Goal: Task Accomplishment & Management: Manage account settings

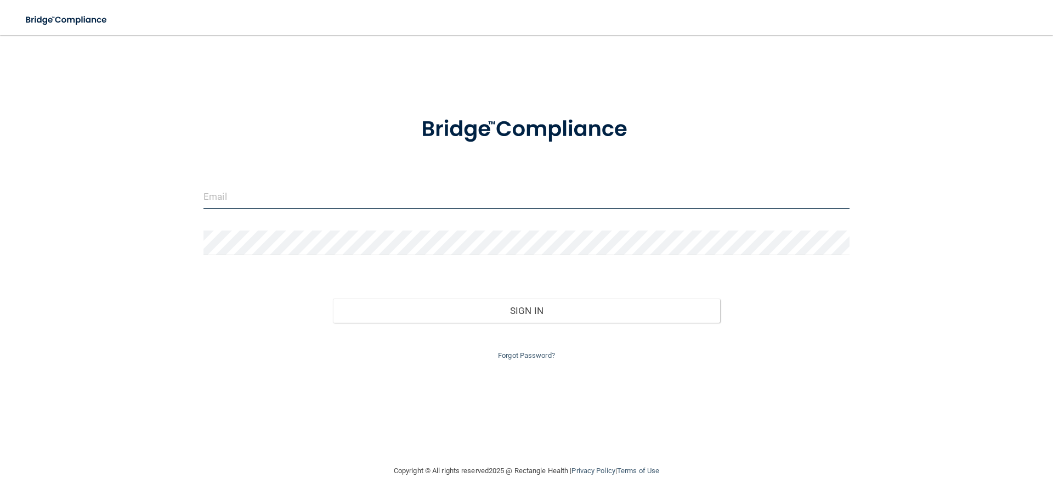
type input "[EMAIL_ADDRESS][DOMAIN_NAME]"
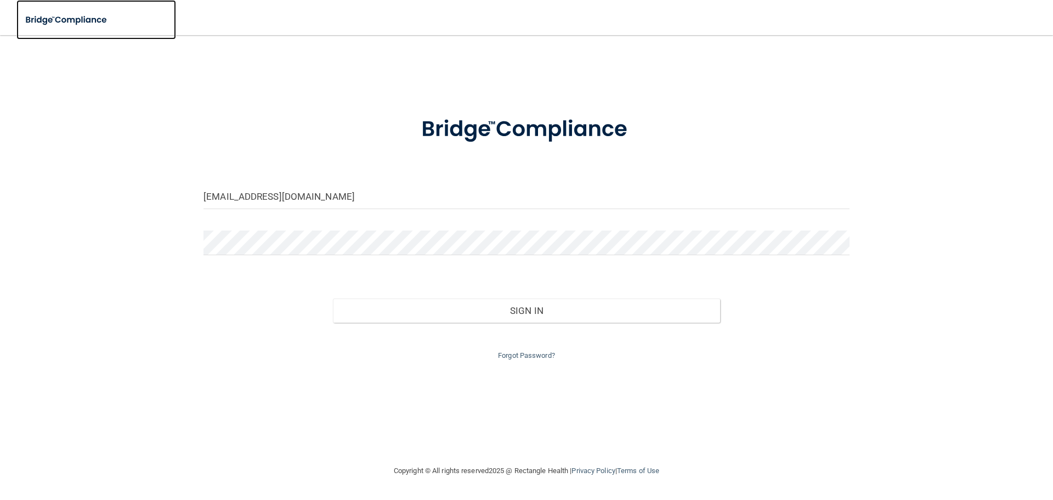
drag, startPoint x: 994, startPoint y: 0, endPoint x: 138, endPoint y: 14, distance: 855.4
click at [138, 14] on link at bounding box center [96, 20] width 160 height 40
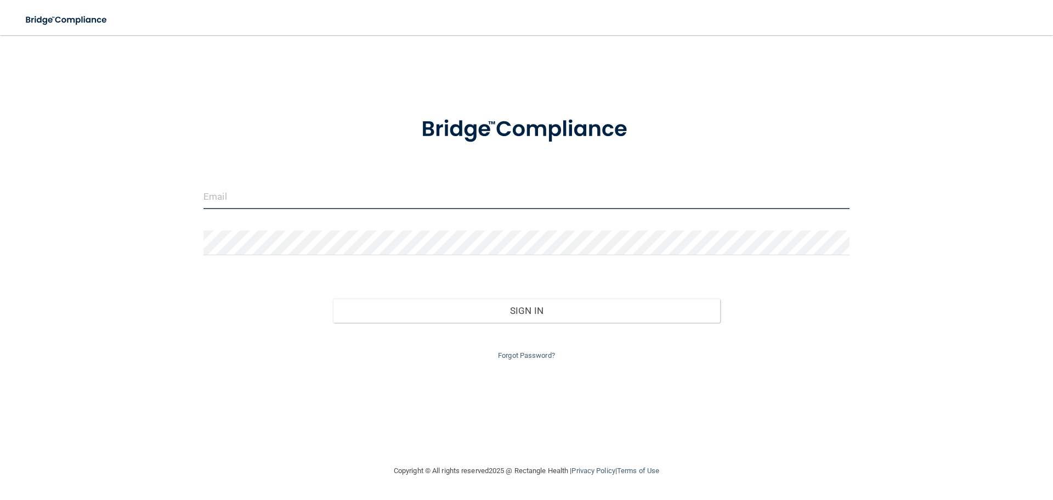
type input "[EMAIL_ADDRESS][DOMAIN_NAME]"
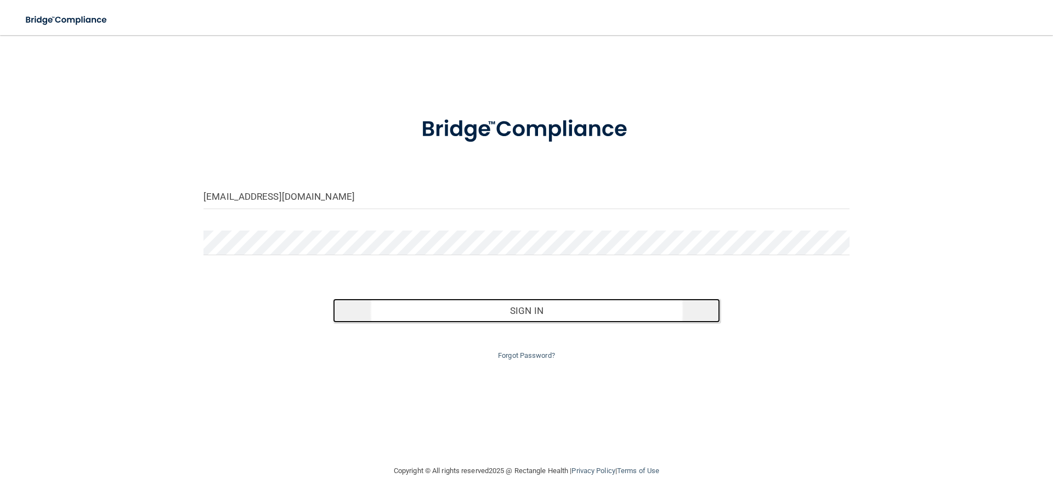
click at [569, 306] on button "Sign In" at bounding box center [527, 310] width 388 height 24
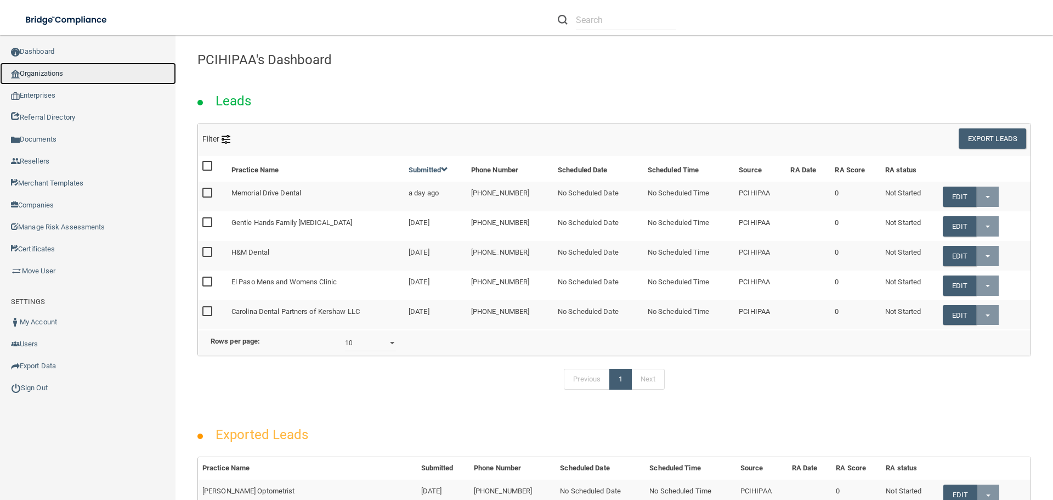
click at [65, 75] on link "Organizations" at bounding box center [88, 74] width 176 height 22
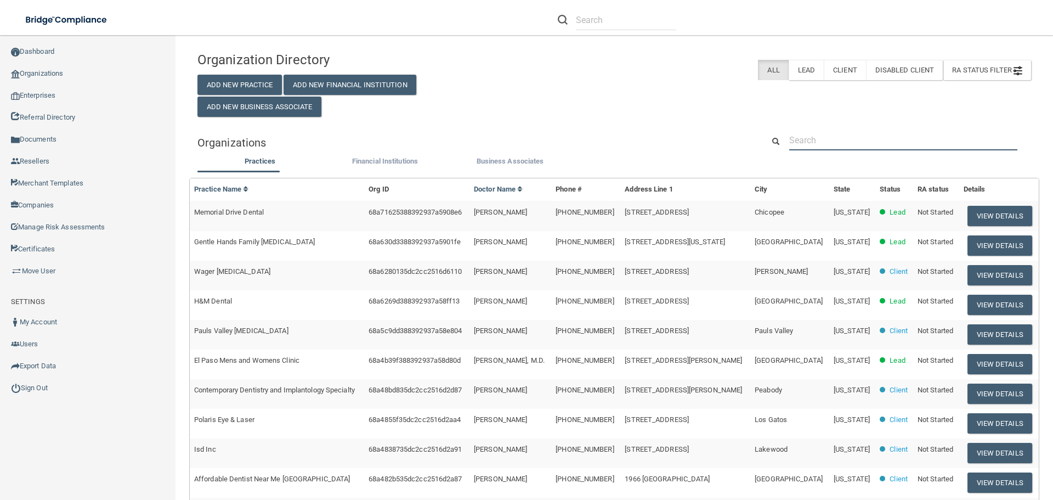
click at [850, 134] on input "text" at bounding box center [903, 140] width 228 height 20
paste input "[PERSON_NAME] DMD PA"
type input "[PERSON_NAME] DMD PA"
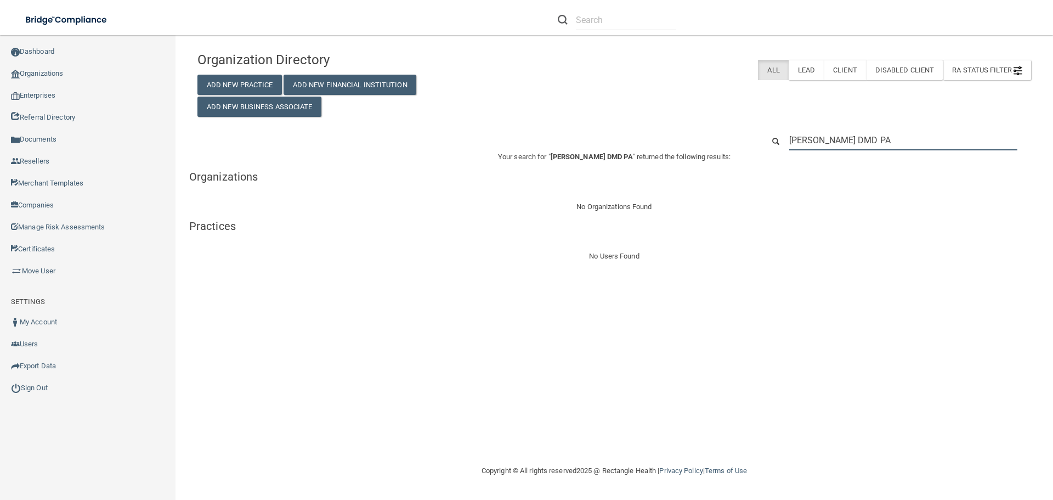
drag, startPoint x: 908, startPoint y: 142, endPoint x: 486, endPoint y: 195, distance: 425.7
click at [501, 189] on div "Organization Directory Add New Practice Add New Financial Institution Add New B…" at bounding box center [615, 154] width 834 height 217
paste input "[PHONE_NUMBER]"
type input "[PHONE_NUMBER]"
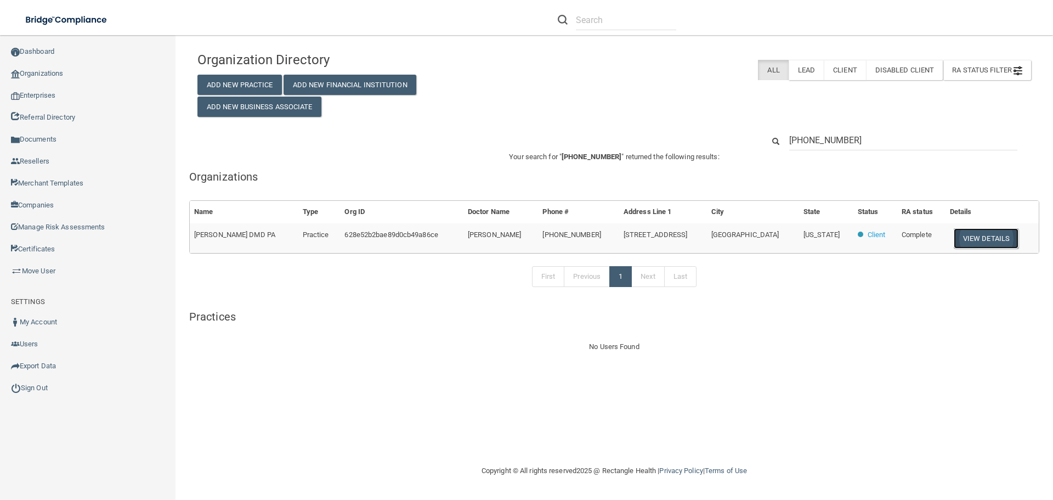
click at [986, 238] on button "View Details" at bounding box center [986, 238] width 65 height 20
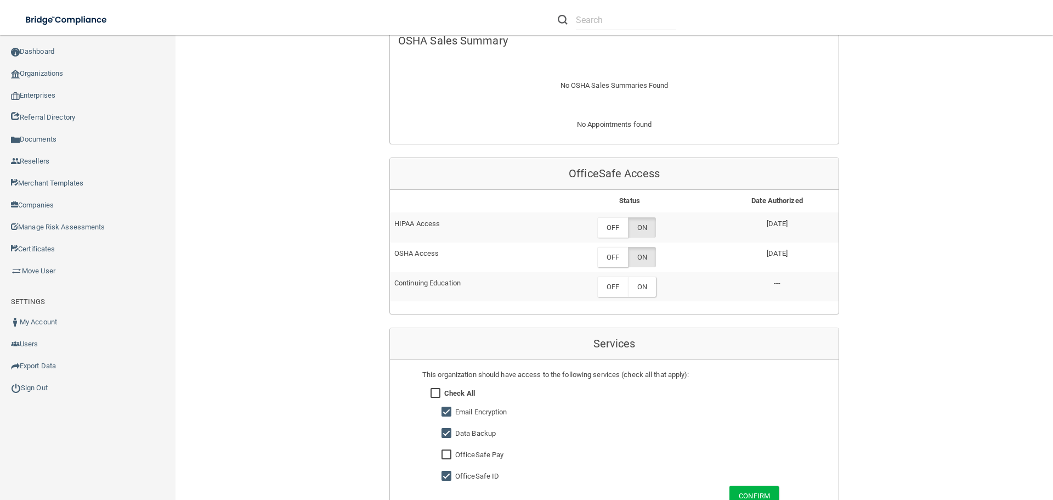
scroll to position [494, 0]
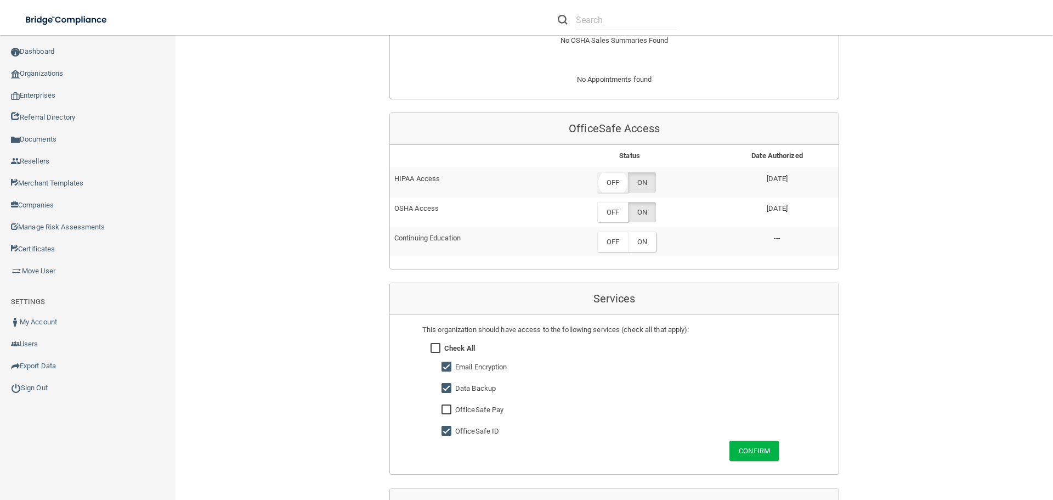
click at [616, 181] on label "OFF" at bounding box center [612, 182] width 31 height 20
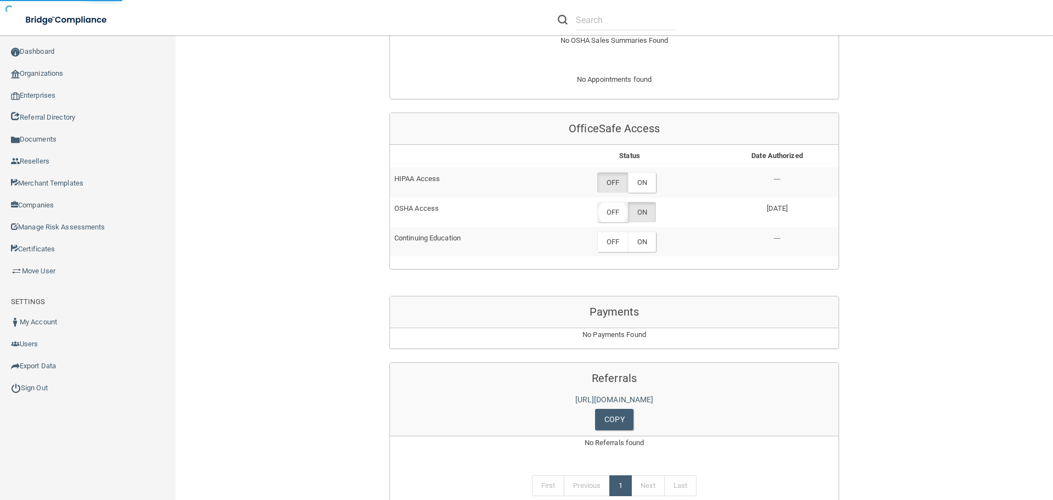
click at [616, 211] on label "OFF" at bounding box center [612, 212] width 31 height 20
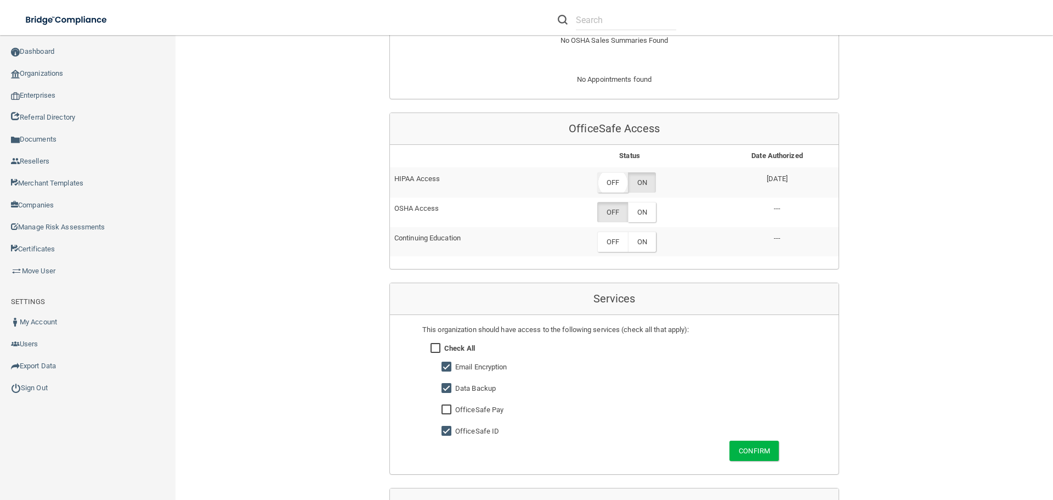
click at [616, 178] on label "OFF" at bounding box center [612, 182] width 31 height 20
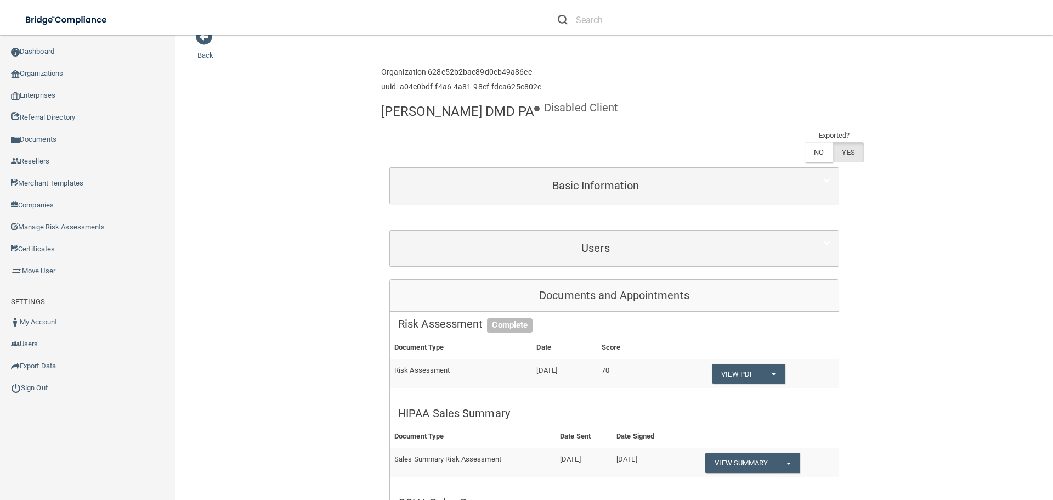
scroll to position [0, 0]
